Goal: Information Seeking & Learning: Learn about a topic

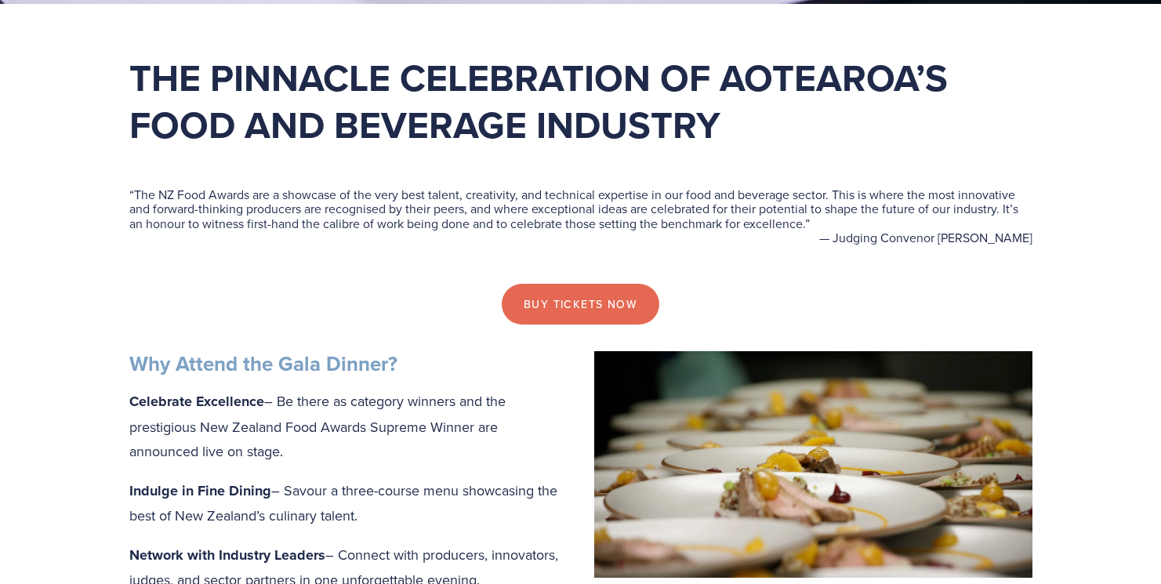
scroll to position [444, 0]
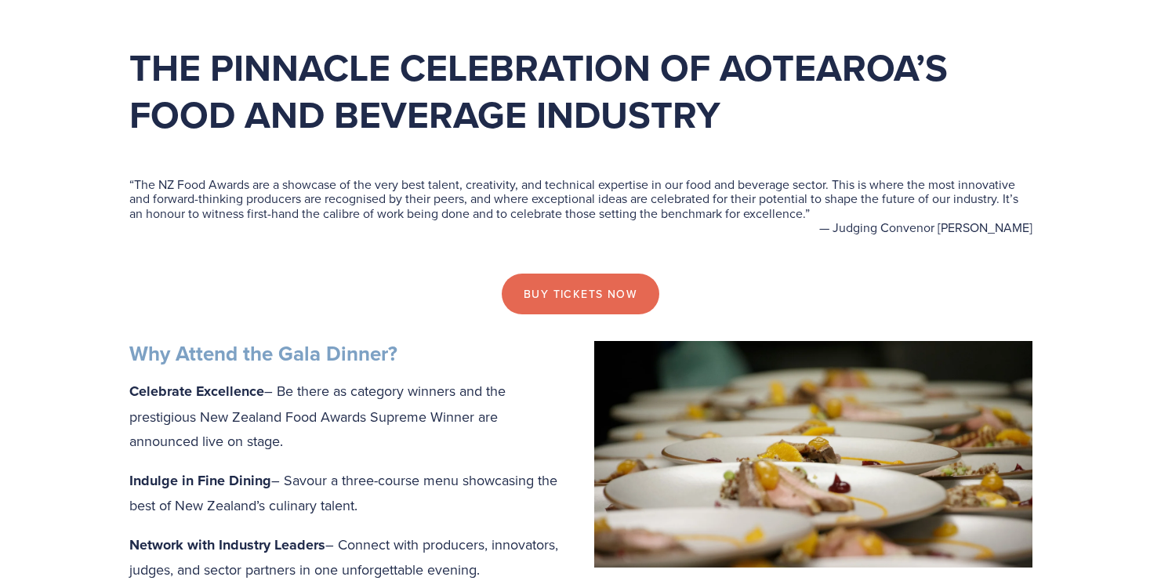
click at [140, 177] on blockquote "“ The NZ Food Awards are a showcase of the very best talent, creativity, and te…" at bounding box center [580, 198] width 903 height 43
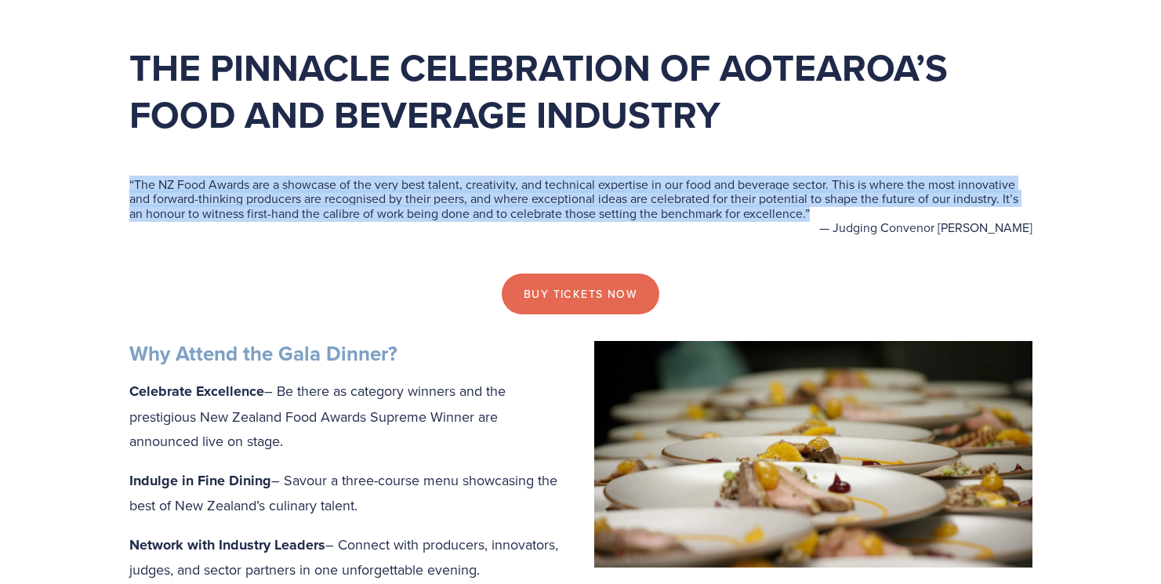
drag, startPoint x: 126, startPoint y: 183, endPoint x: 832, endPoint y: 215, distance: 706.2
click at [832, 215] on div "“ The NZ Food Awards are a showcase of the very best talent, creativity, and te…" at bounding box center [581, 206] width 930 height 110
copy blockquote "“ The NZ Food Awards are a showcase of the very best talent, creativity, and te…"
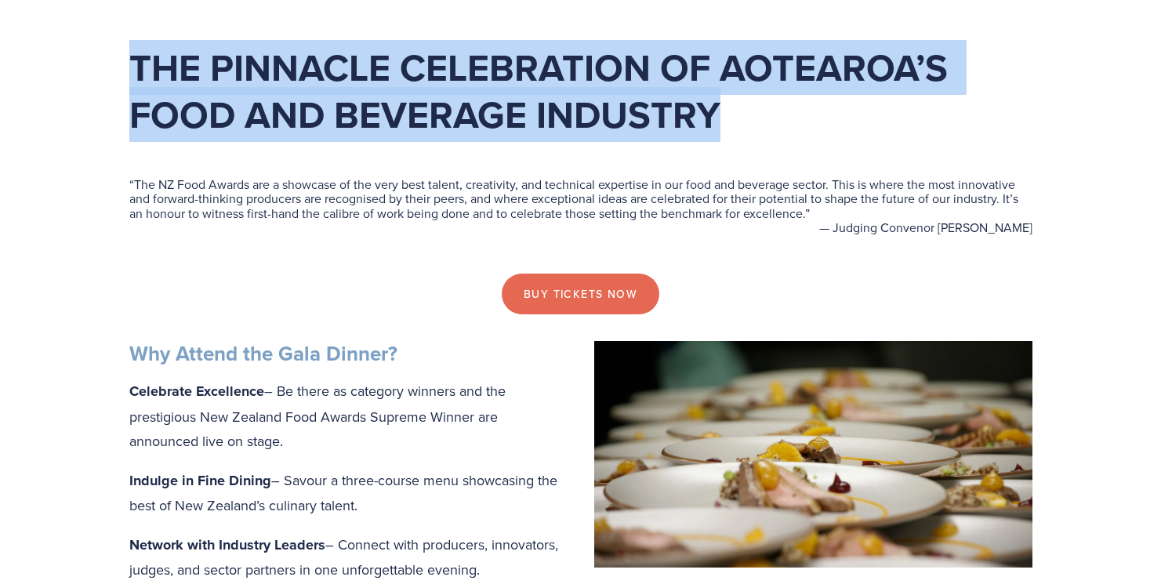
drag, startPoint x: 738, startPoint y: 117, endPoint x: 130, endPoint y: 61, distance: 610.8
click at [130, 61] on h1 "The pinnacle celebration of Aotearoa’s food and beverage industry" at bounding box center [580, 91] width 903 height 94
copy h1 "The pinnacle celebration of Aotearoa’s food and beverage industry"
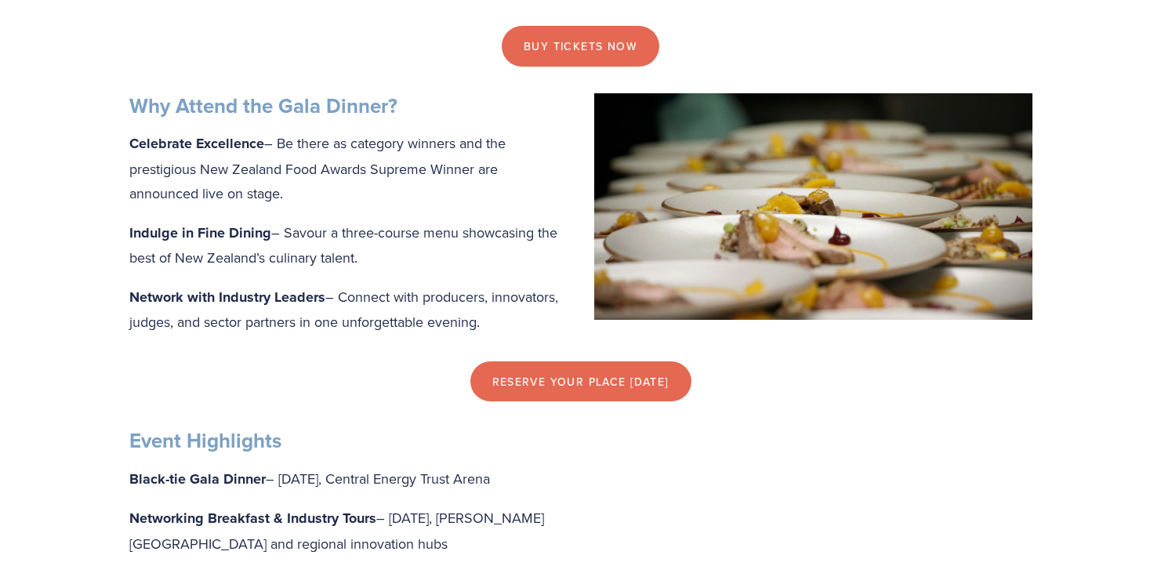
scroll to position [698, 0]
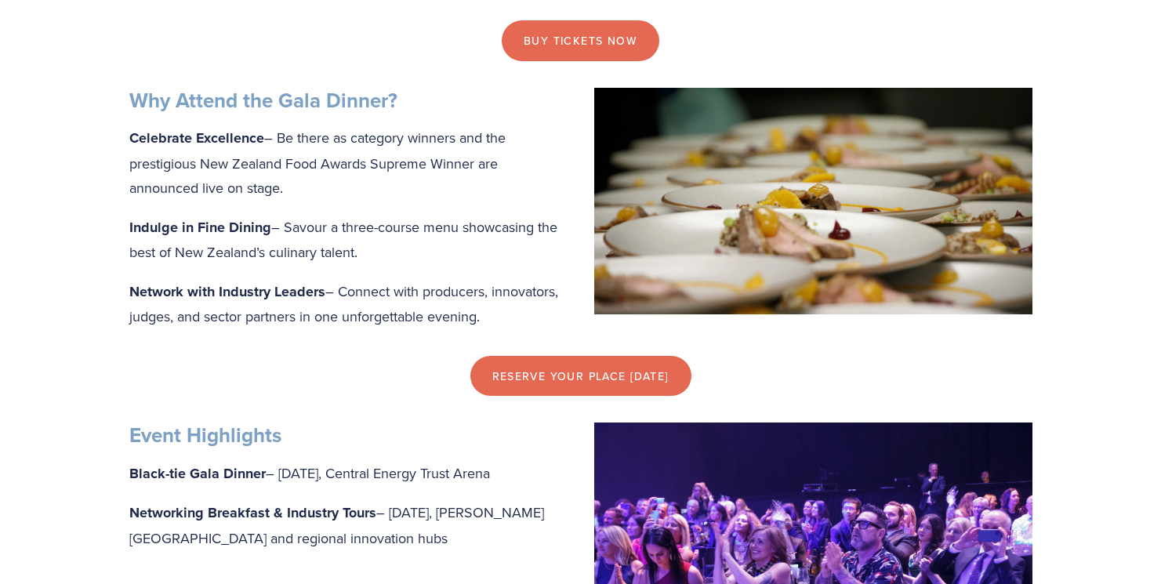
click at [154, 105] on strong "Why Attend the Gala Dinner?" at bounding box center [263, 100] width 268 height 30
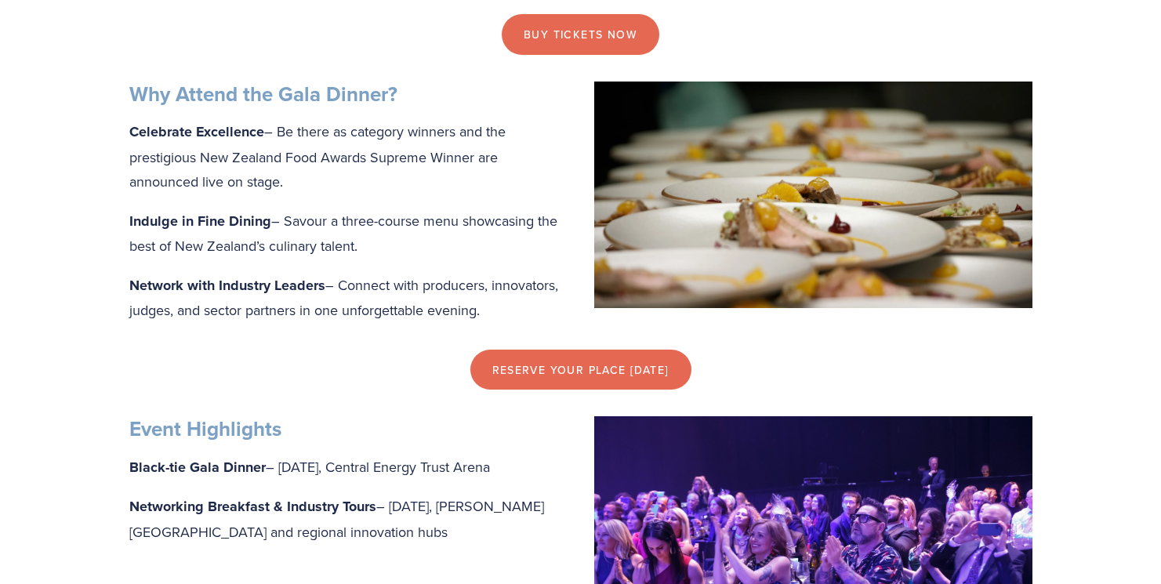
scroll to position [707, 0]
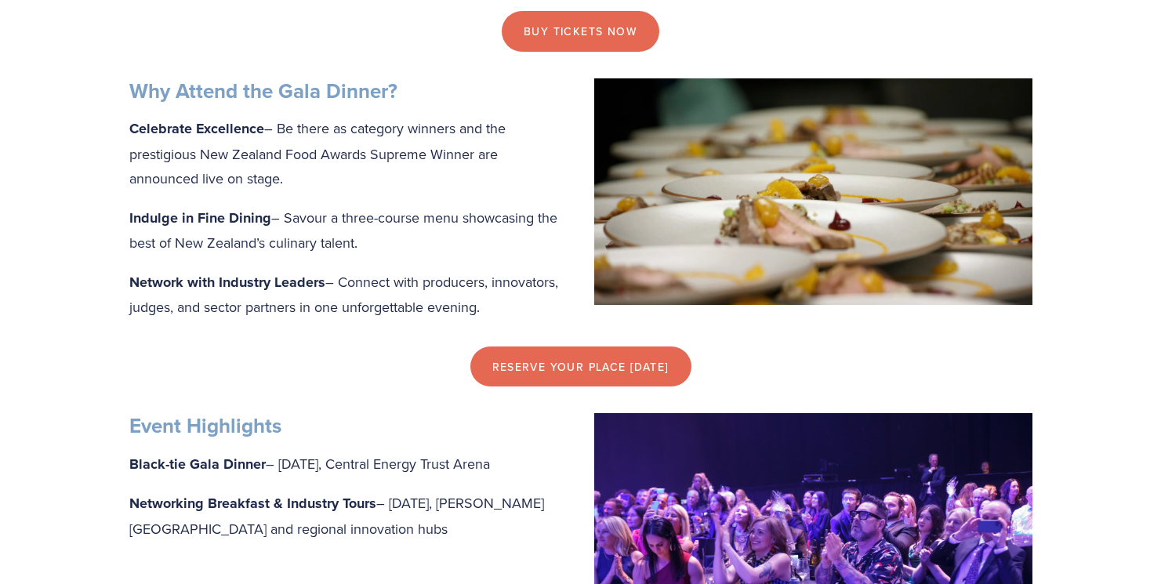
drag, startPoint x: 163, startPoint y: 101, endPoint x: 146, endPoint y: 96, distance: 17.9
click at [158, 100] on strong "Why Attend the Gala Dinner?" at bounding box center [263, 91] width 268 height 30
drag, startPoint x: 133, startPoint y: 89, endPoint x: 481, endPoint y: 304, distance: 409.0
click at [481, 304] on div "Why Attend the Gala Dinner? Celebrate Excellence – Be there as category winners…" at bounding box center [580, 198] width 903 height 241
copy div "Why Attend the Gala Dinner? Celebrate Excellence – Be there as category winners…"
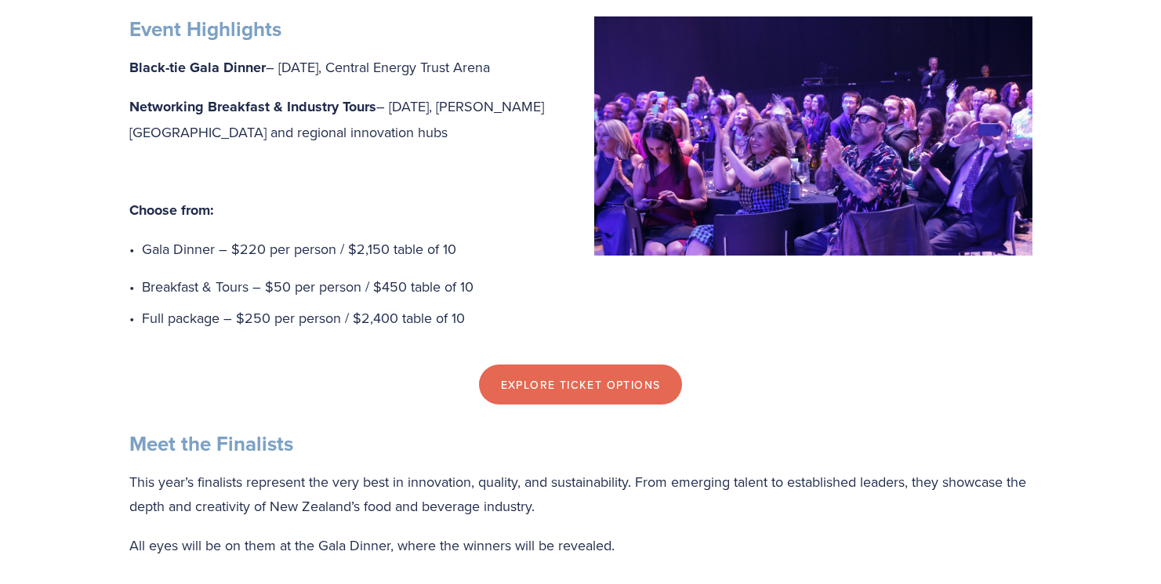
scroll to position [1106, 0]
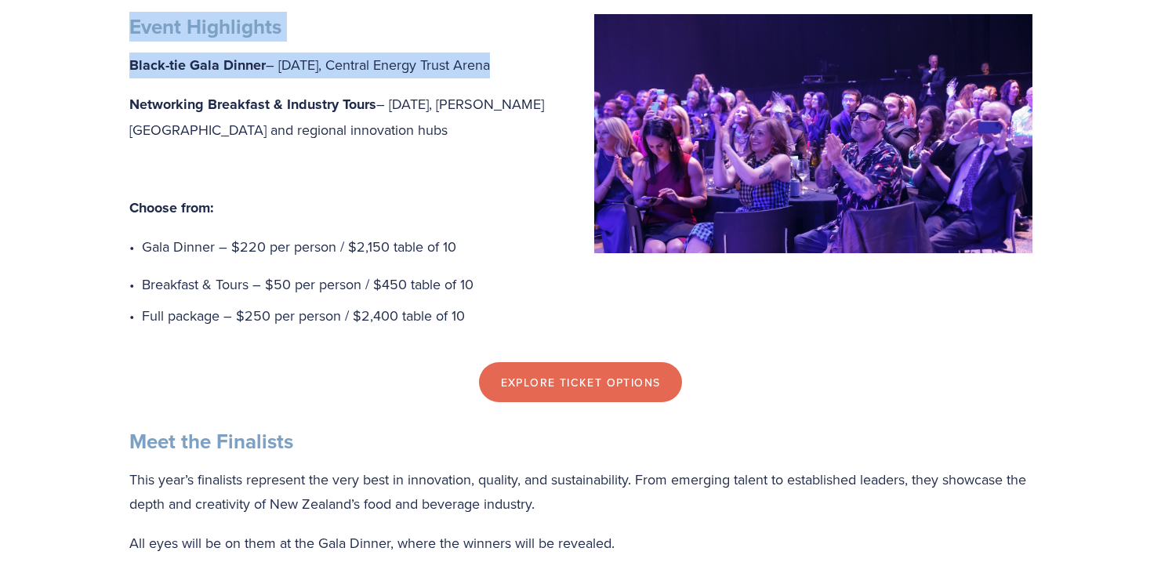
drag, startPoint x: 134, startPoint y: 30, endPoint x: 310, endPoint y: 103, distance: 190.1
click at [310, 103] on div "Event Highlights Black-tie Gala Dinner – Thursday 16 October, Central Energy Tr…" at bounding box center [580, 171] width 903 height 314
copy div "Event Highlights Black-tie Gala Dinner – Thursday 16 October, Central Energy Tr…"
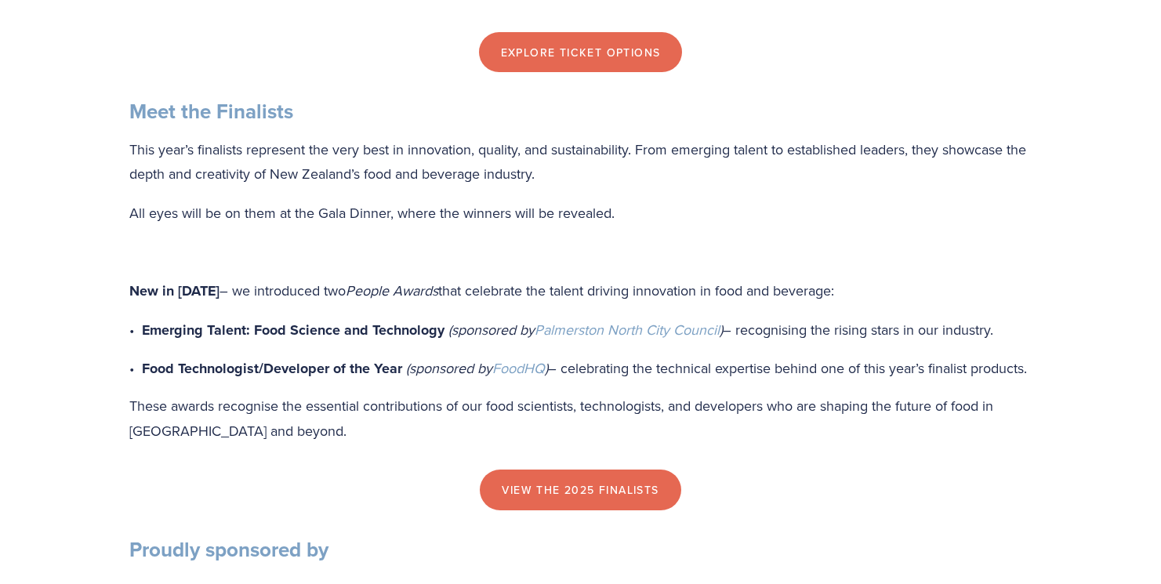
scroll to position [1436, 0]
drag, startPoint x: 202, startPoint y: 191, endPoint x: 190, endPoint y: 190, distance: 12.6
click at [202, 187] on p "This year’s finalists represent the very best in innovation, quality, and susta…" at bounding box center [580, 161] width 903 height 49
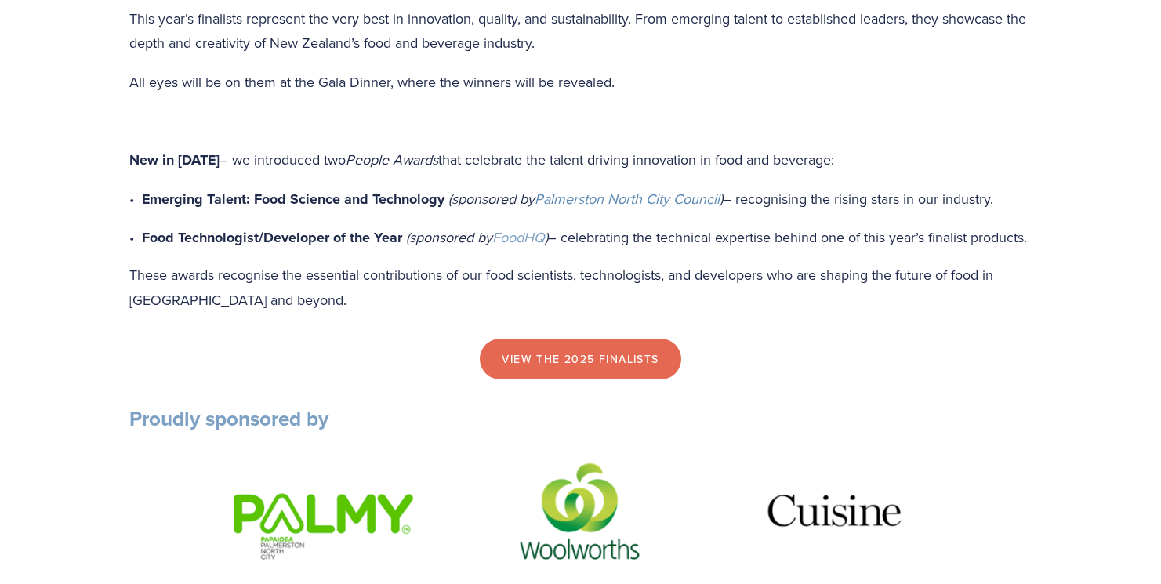
scroll to position [1575, 0]
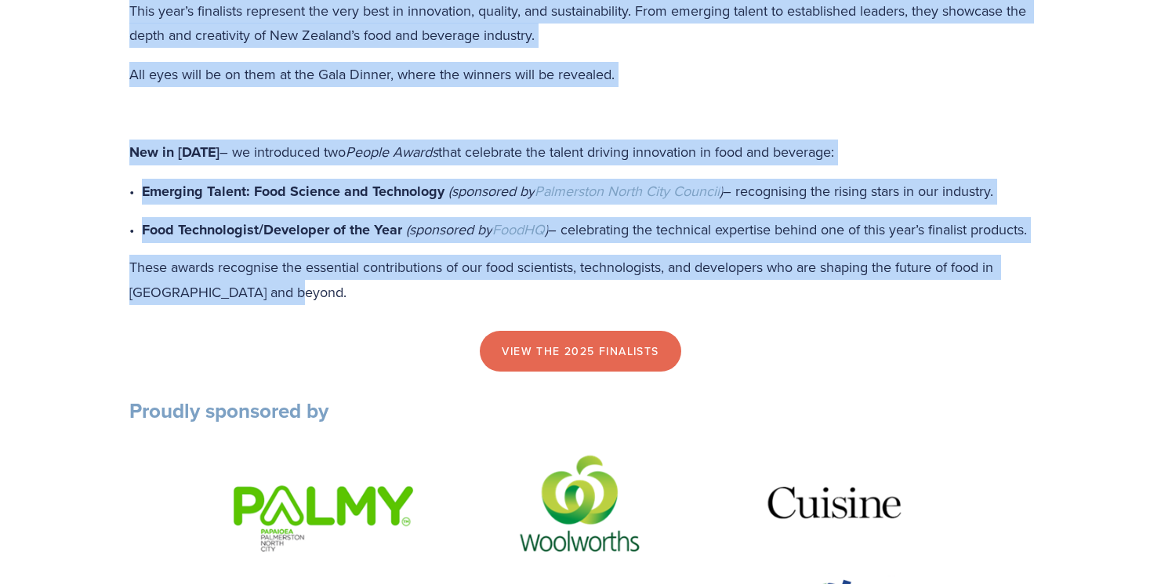
drag, startPoint x: 125, startPoint y: 132, endPoint x: 689, endPoint y: 334, distance: 598.5
click at [689, 317] on div "Meet the Finalists This year’s finalists represent the very best in innovation,…" at bounding box center [581, 132] width 930 height 371
copy div "Meet the Finalists This year’s finalists represent the very best in innovation,…"
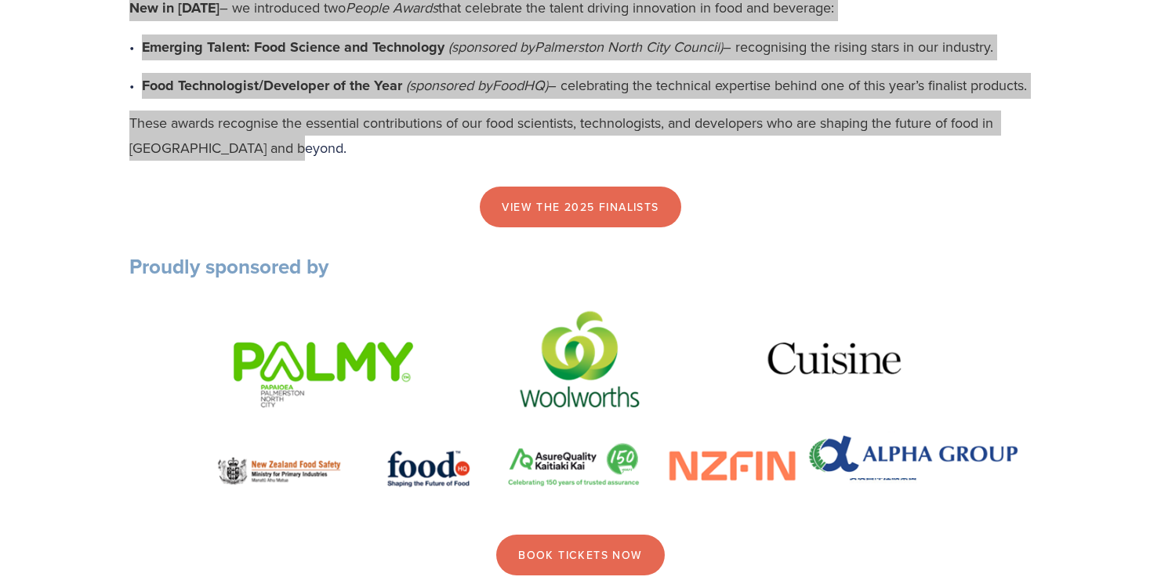
scroll to position [1784, 0]
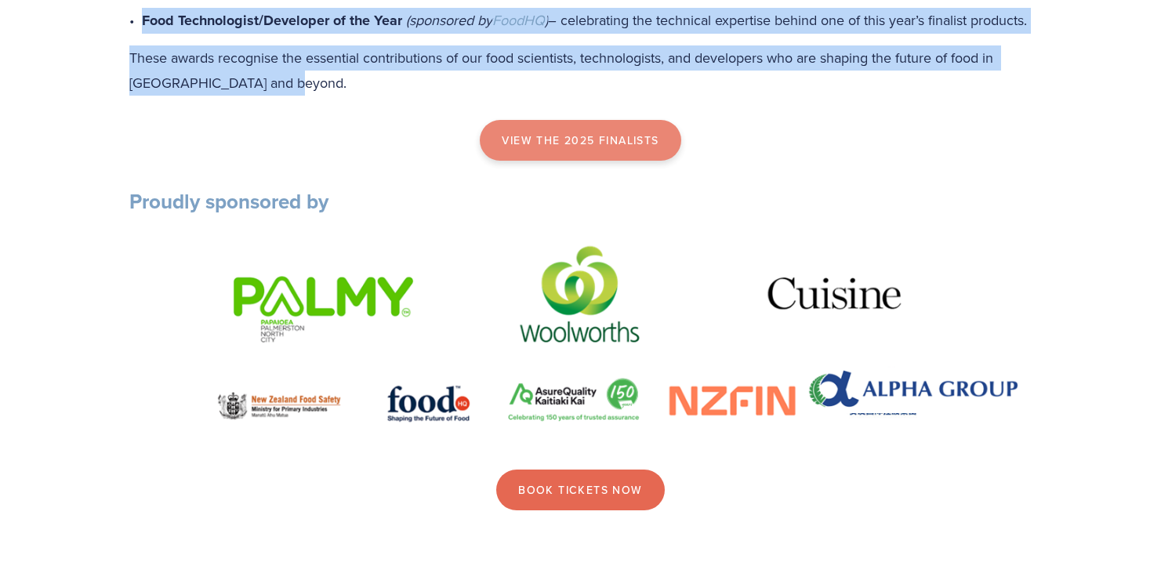
click at [583, 161] on link "view the 2025 finalists" at bounding box center [580, 140] width 201 height 41
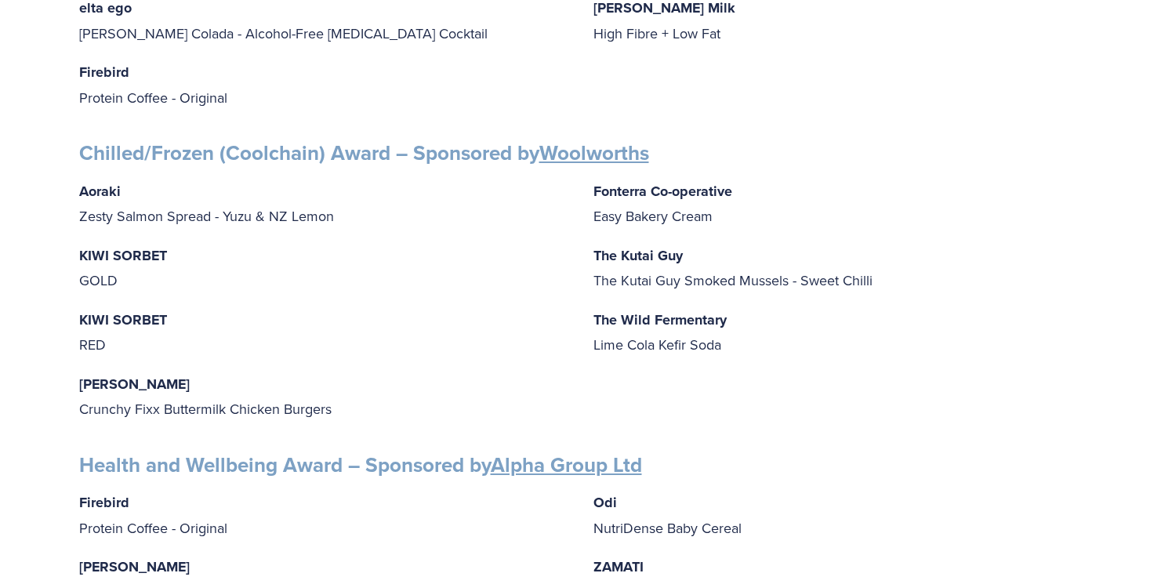
scroll to position [1189, 0]
click at [129, 143] on strong "Chilled/Frozen (Coolchain) Award – Sponsored by Woolworths" at bounding box center [364, 152] width 570 height 30
click at [88, 137] on strong "Chilled/Frozen (Coolchain) Award – Sponsored by Woolworths" at bounding box center [364, 152] width 570 height 30
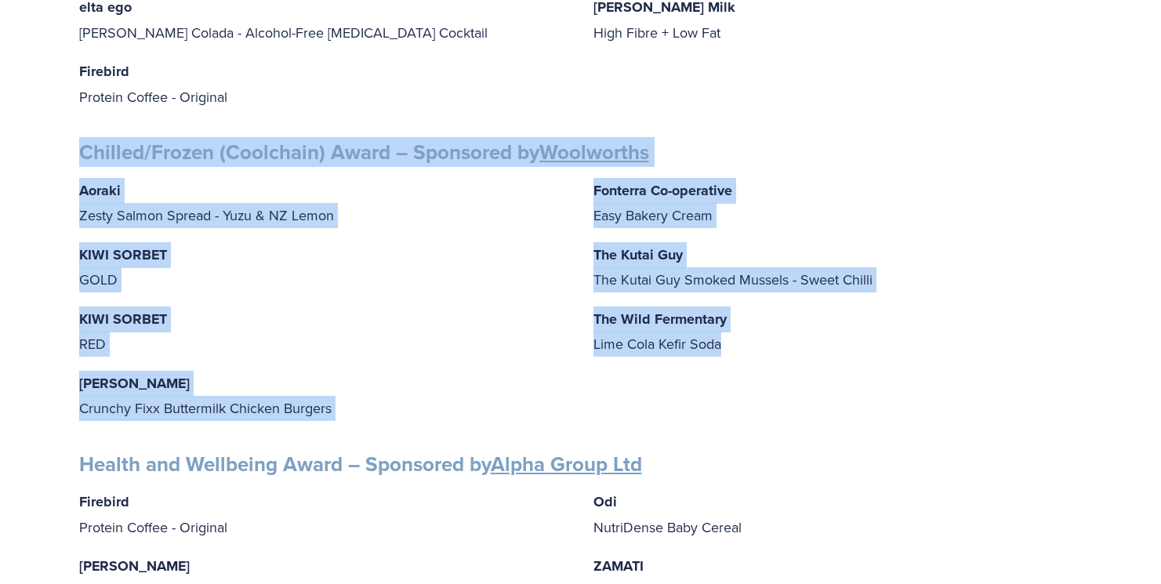
drag, startPoint x: 82, startPoint y: 134, endPoint x: 734, endPoint y: 335, distance: 682.4
click at [734, 335] on div "Finalists PEOPLE AWARDS Emerging Talent: Food Science and Technology – Sponsore…" at bounding box center [580, 429] width 1003 height 2622
copy div "Chilled/Frozen (Coolchain) Award – Sponsored by Woolworths Aoraki Zesty Salmon …"
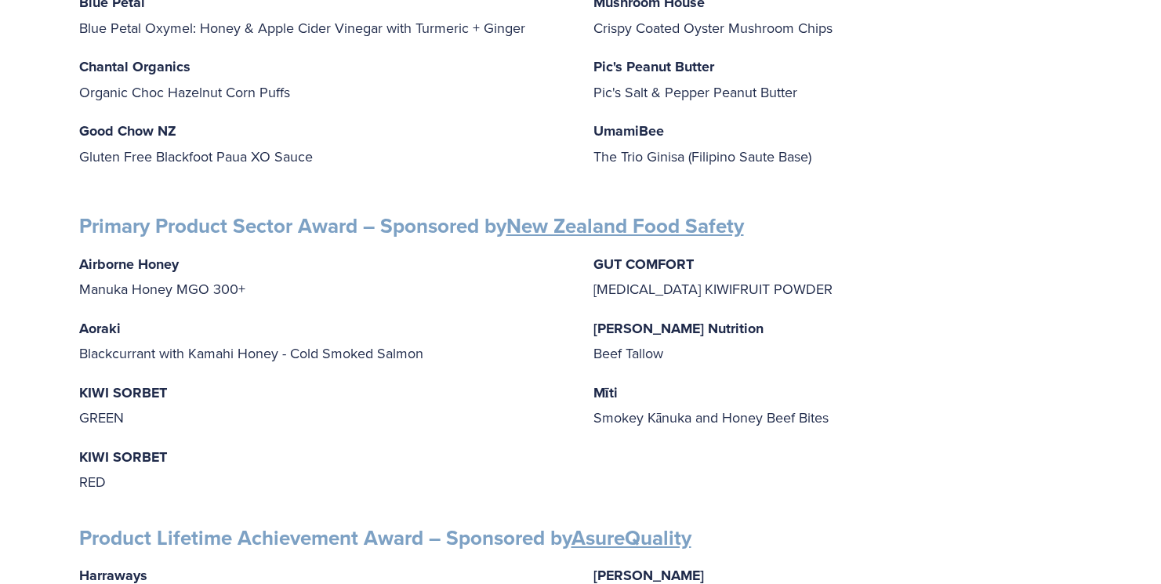
scroll to position [2074, 0]
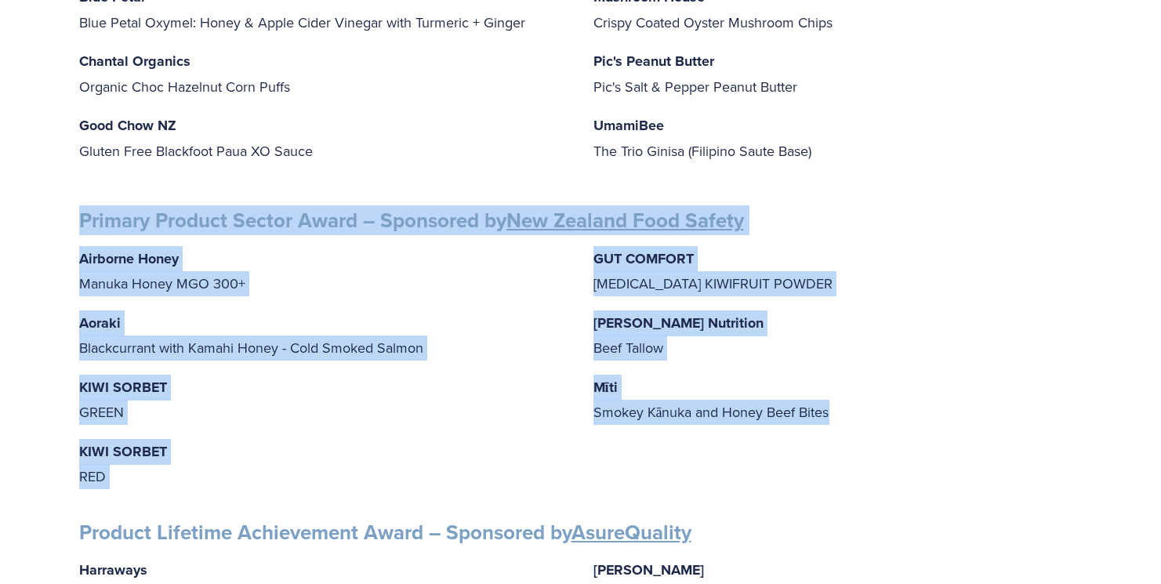
drag, startPoint x: 78, startPoint y: 193, endPoint x: 669, endPoint y: 433, distance: 637.4
copy div "Primary Product Sector Award – Sponsored by New Zealand Food Safety Airborne Ho…"
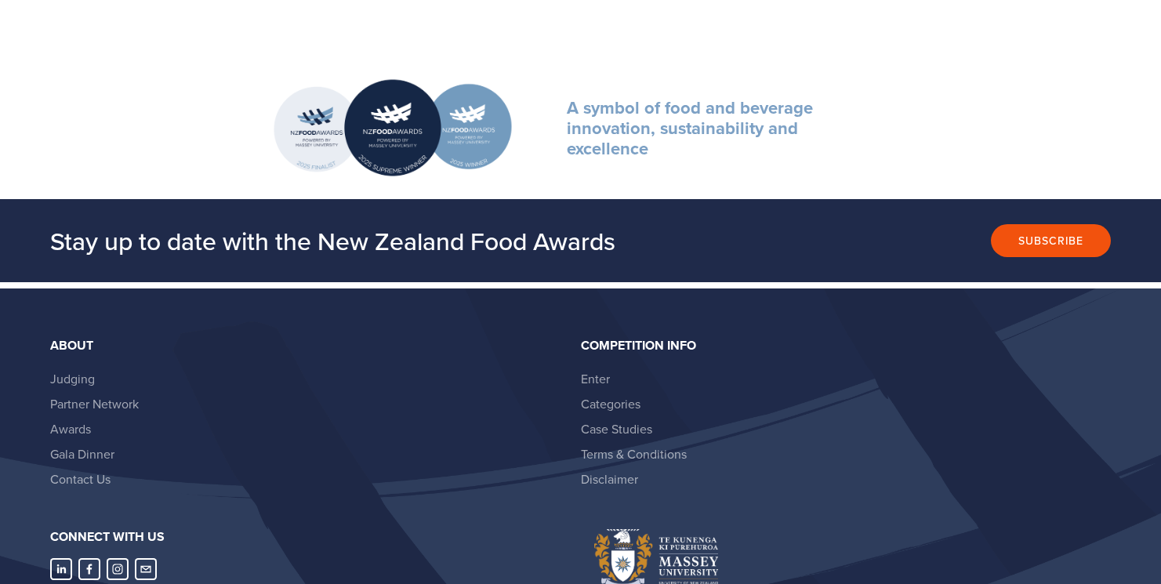
scroll to position [2809, 0]
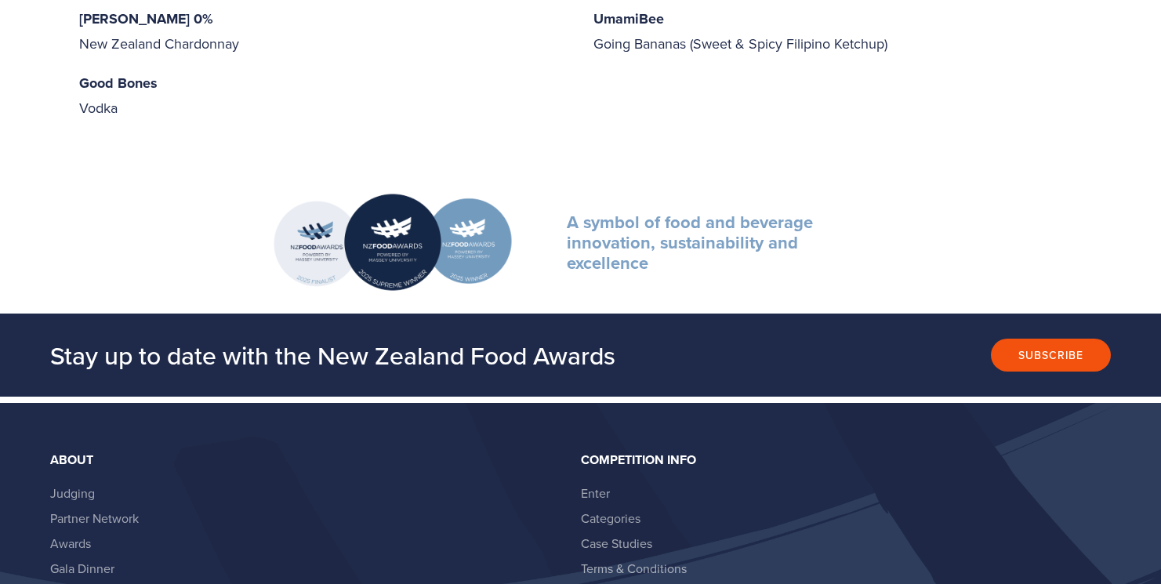
click at [660, 209] on strong "A symbol of food and beverage innovation, sustainability and excellence" at bounding box center [692, 242] width 251 height 67
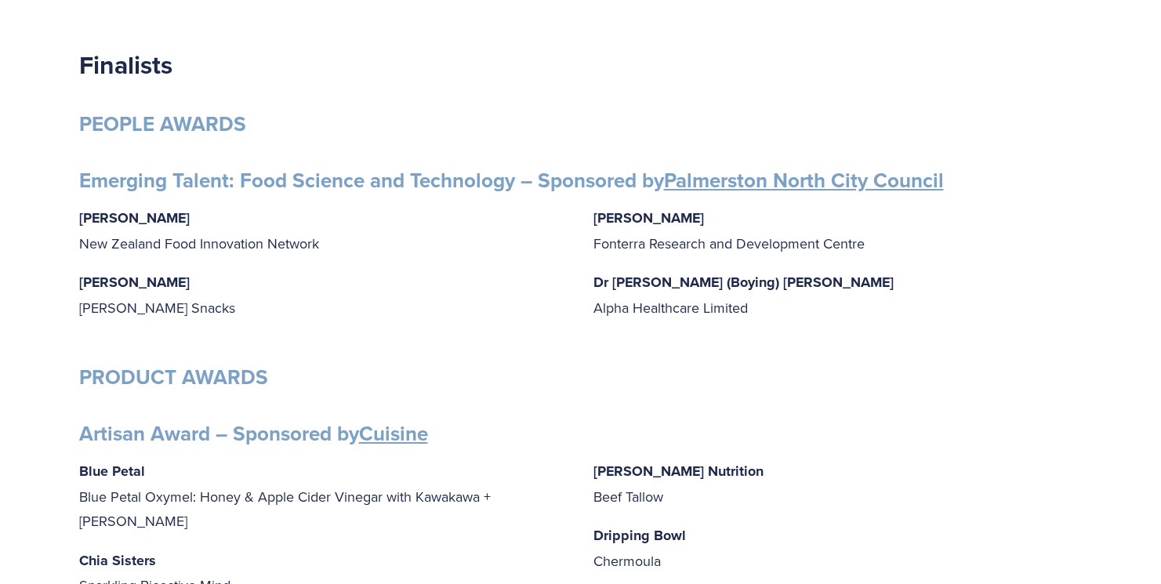
scroll to position [0, 0]
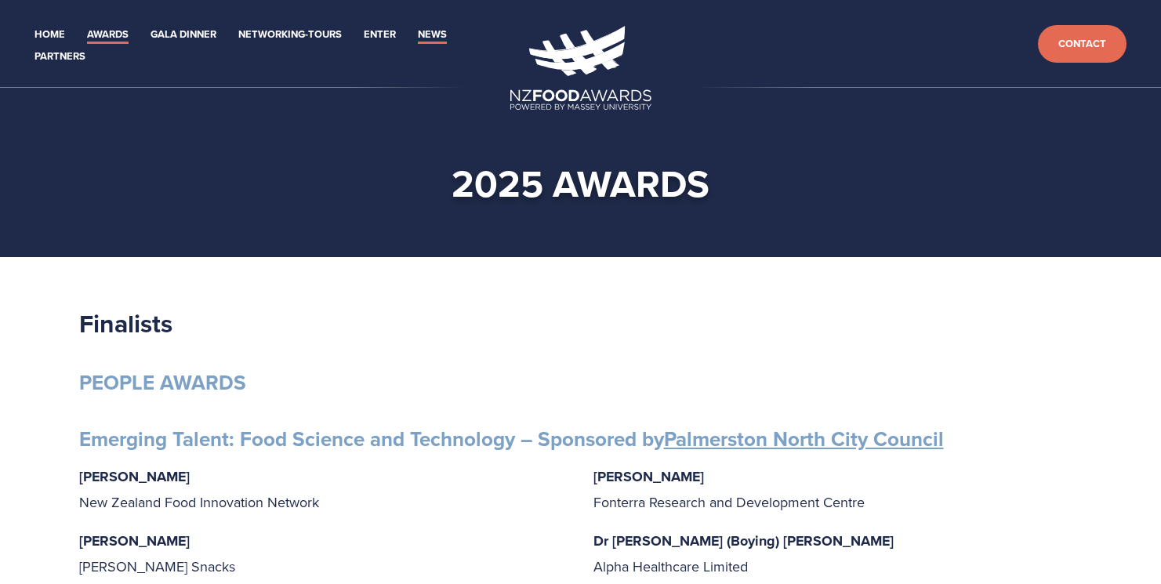
click at [432, 36] on link "News" at bounding box center [432, 35] width 29 height 18
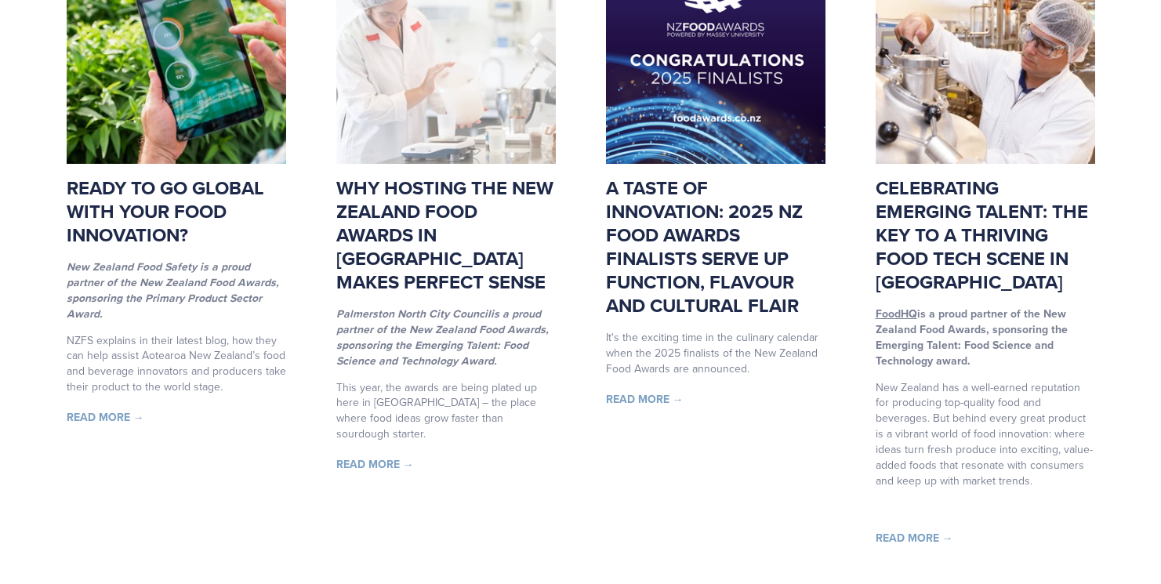
scroll to position [342, 0]
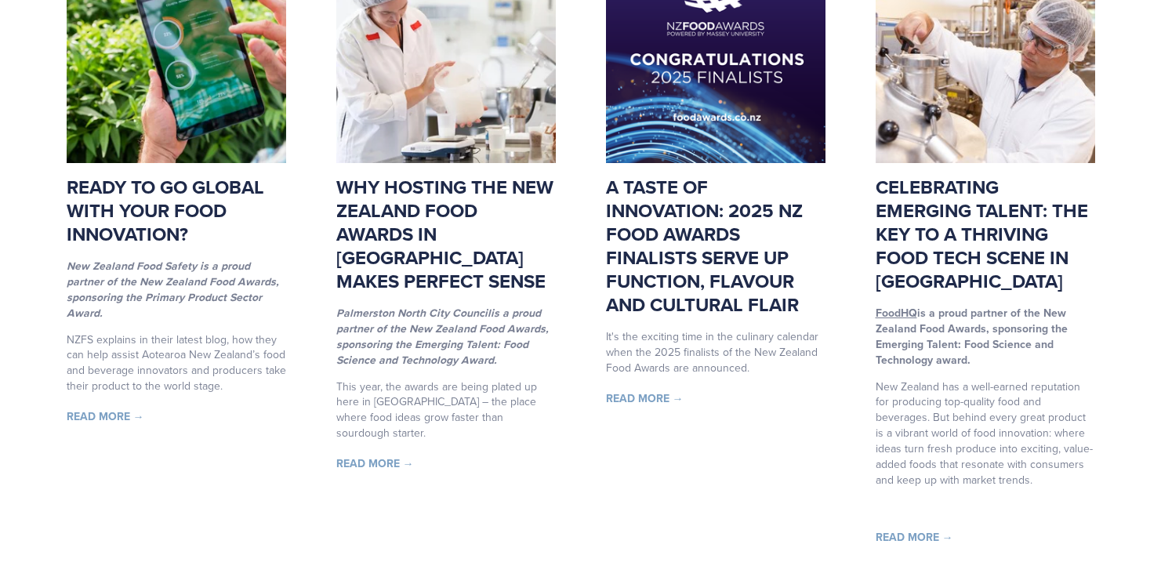
click at [651, 401] on link "Read More →" at bounding box center [645, 398] width 78 height 16
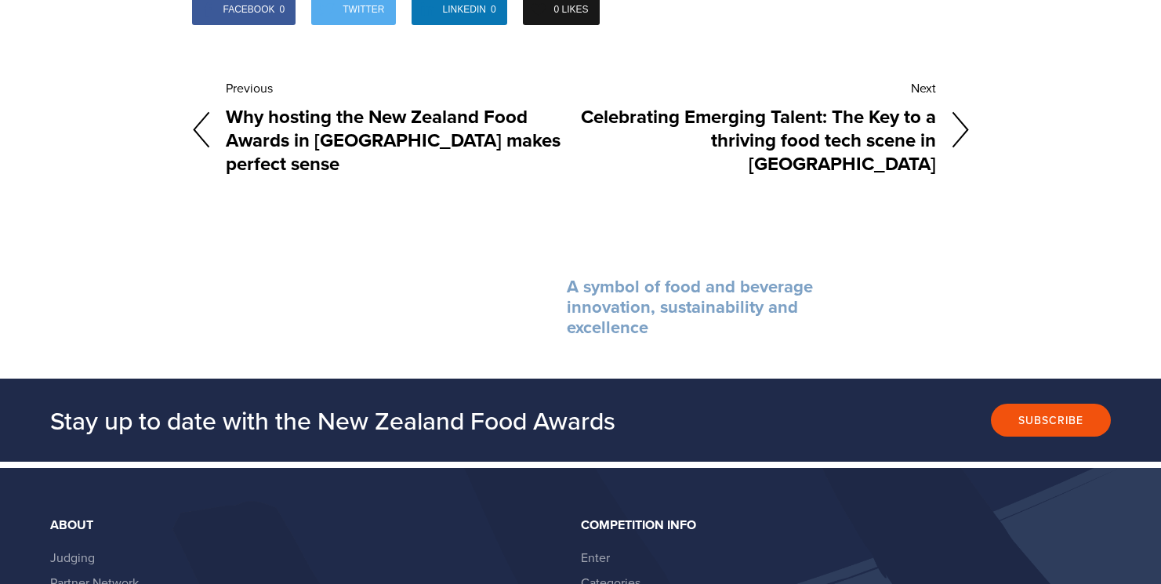
scroll to position [5346, 0]
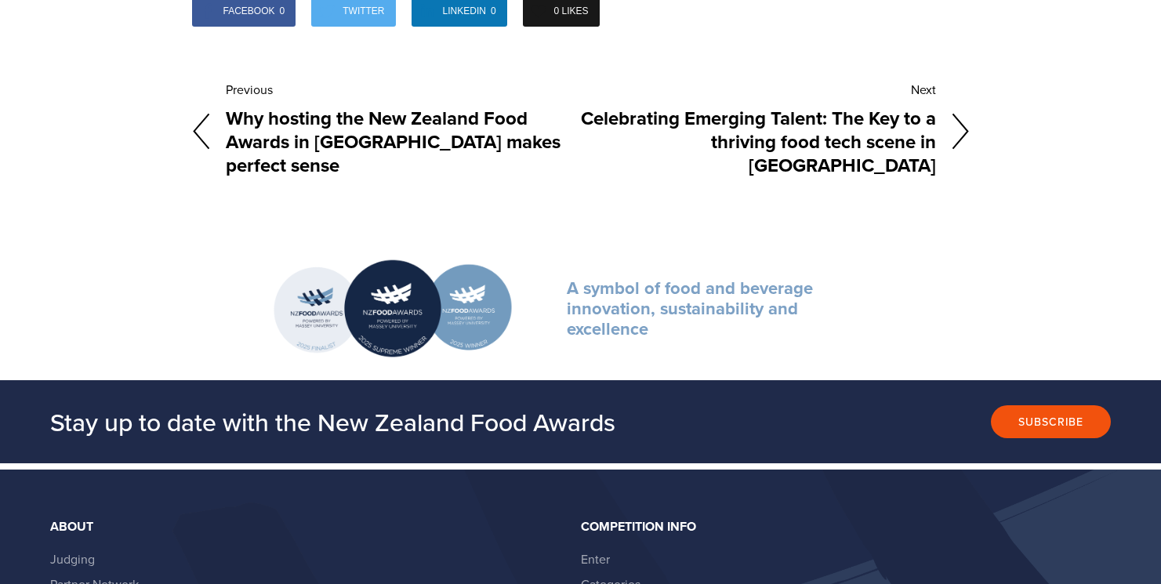
click at [791, 103] on h4 "Celebrating Emerging Talent: The Key to a thriving food tech scene in [GEOGRAPH…" at bounding box center [758, 141] width 355 height 77
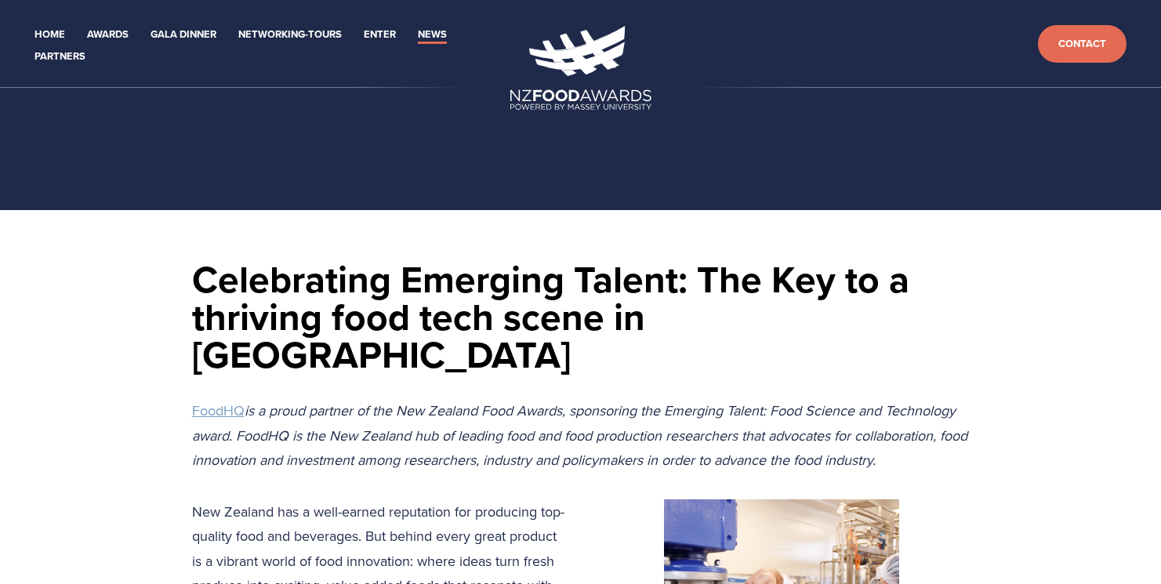
click at [421, 38] on link "News" at bounding box center [432, 35] width 29 height 18
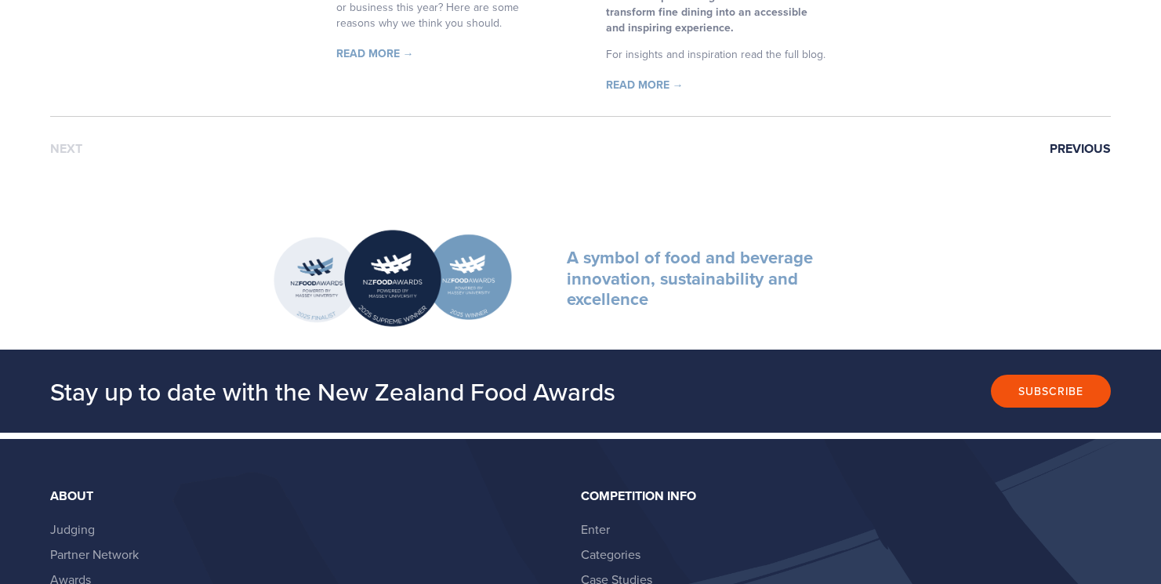
scroll to position [1960, 0]
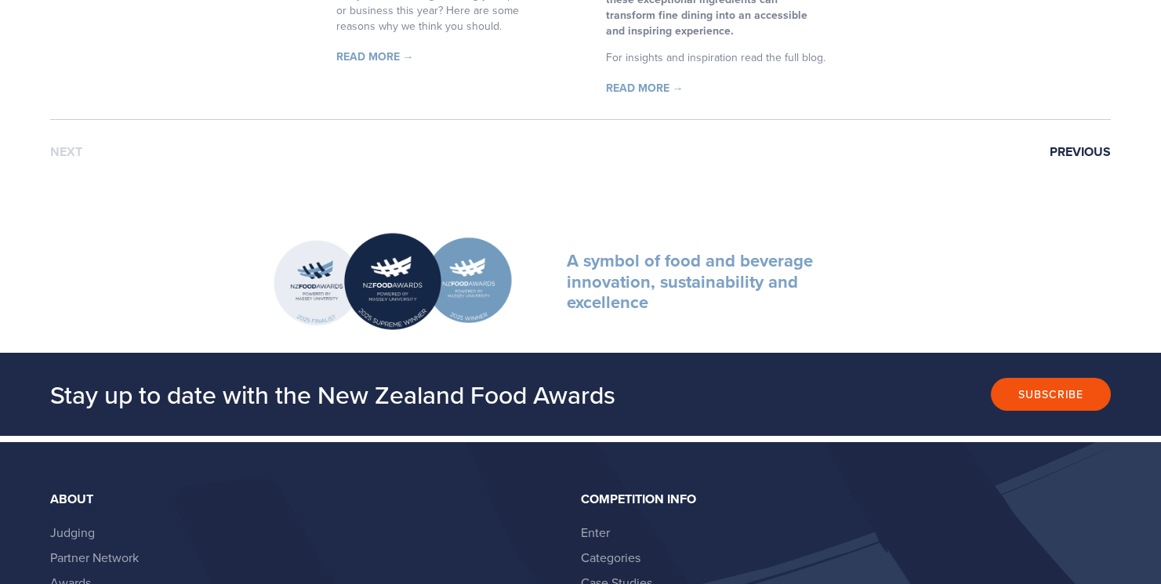
click at [1086, 145] on link "Previous" at bounding box center [1080, 152] width 61 height 14
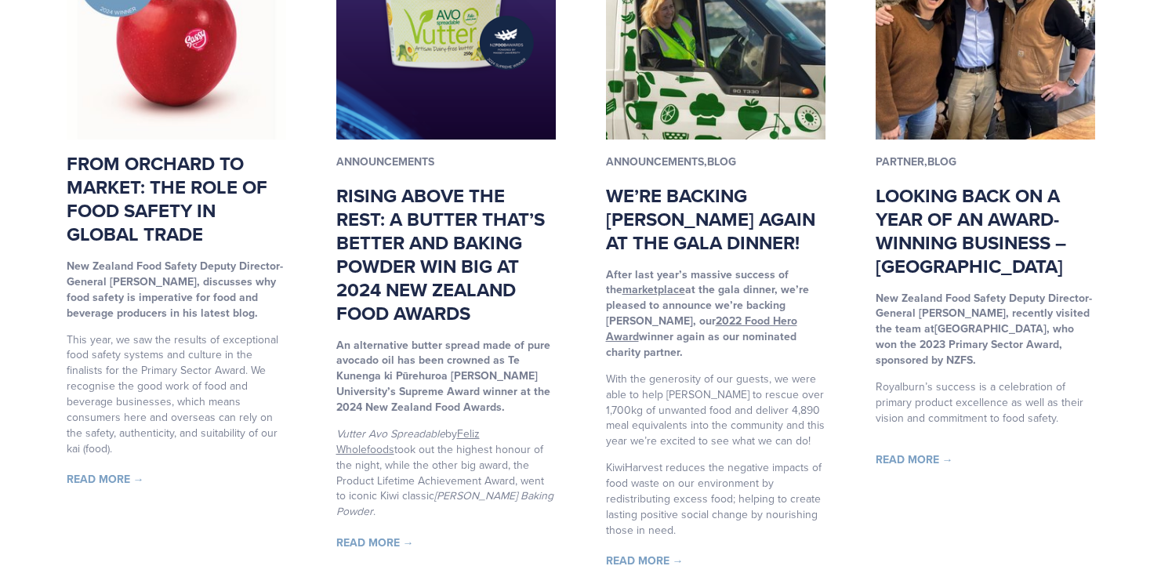
scroll to position [362, 0]
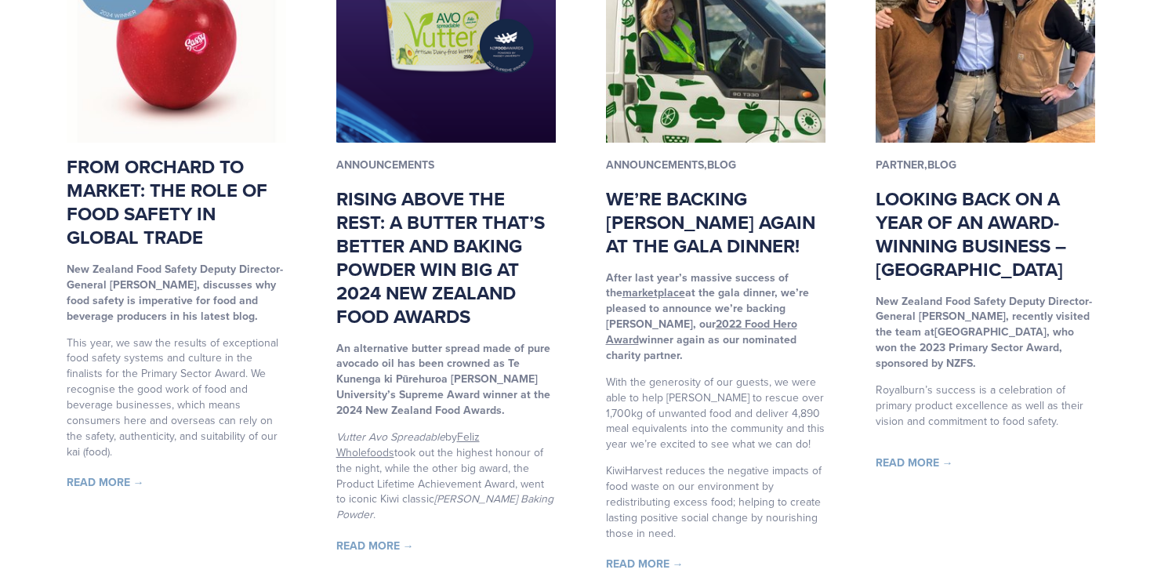
click at [431, 248] on link "Rising above the rest: A butter that’s better and baking powder win big at 2024…" at bounding box center [440, 257] width 209 height 145
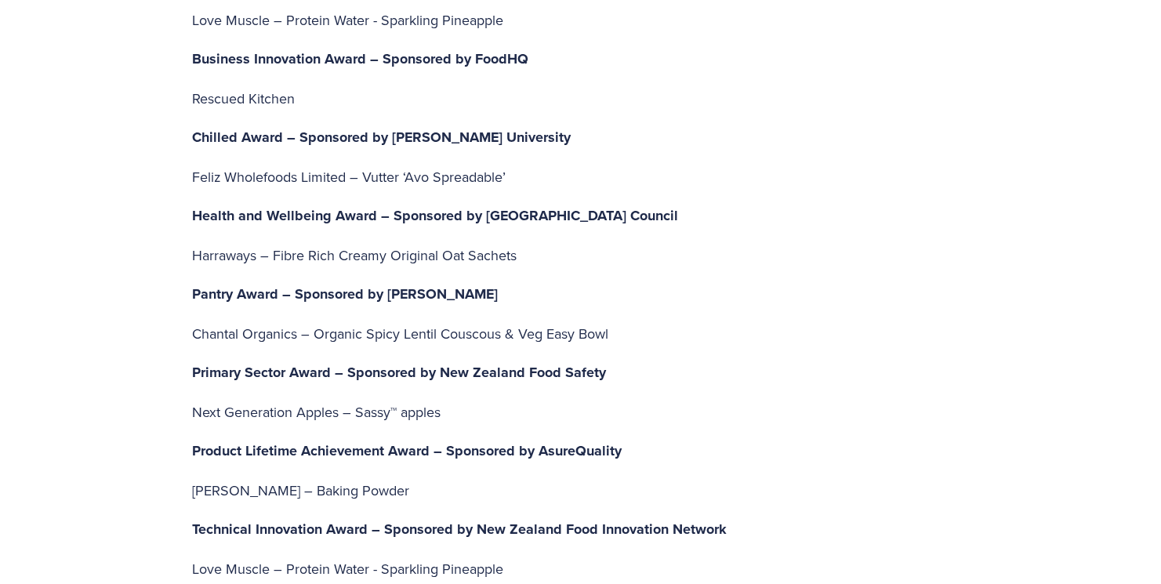
scroll to position [3908, 0]
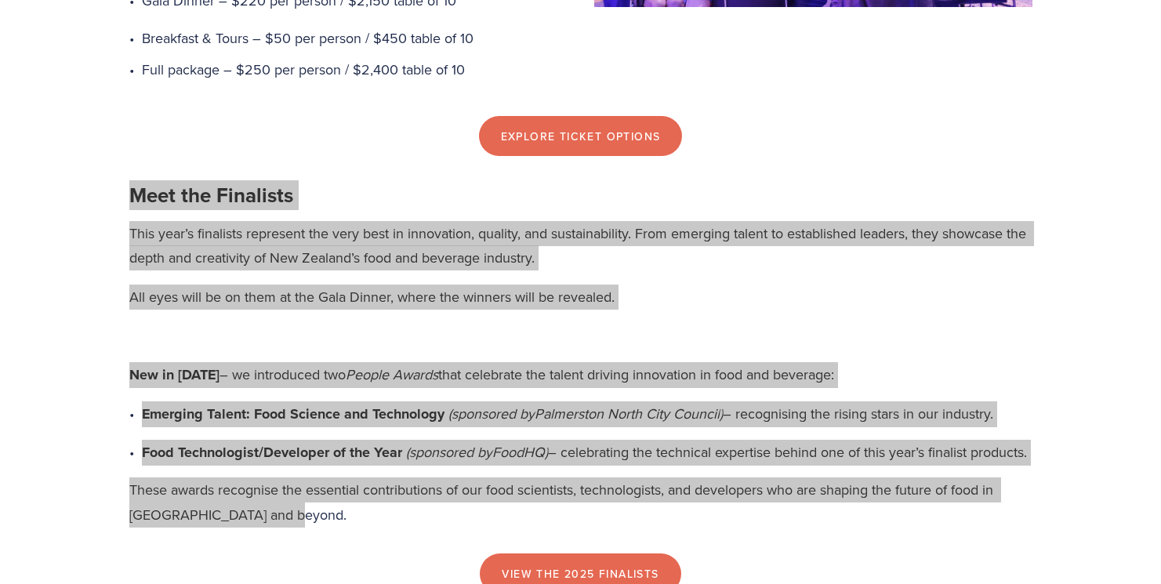
scroll to position [1353, 0]
